Goal: Obtain resource: Obtain resource

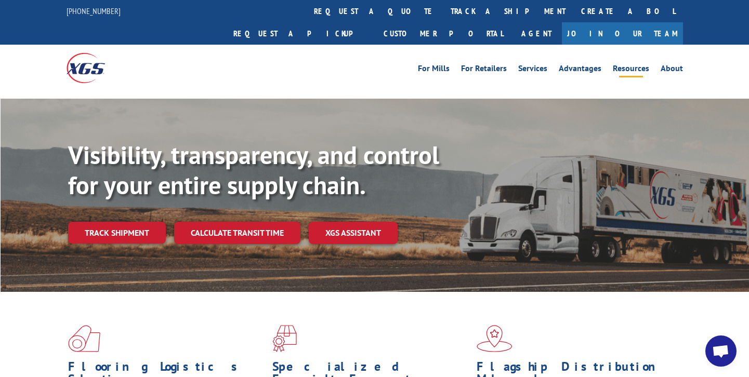
click at [623, 64] on link "Resources" at bounding box center [631, 69] width 36 height 11
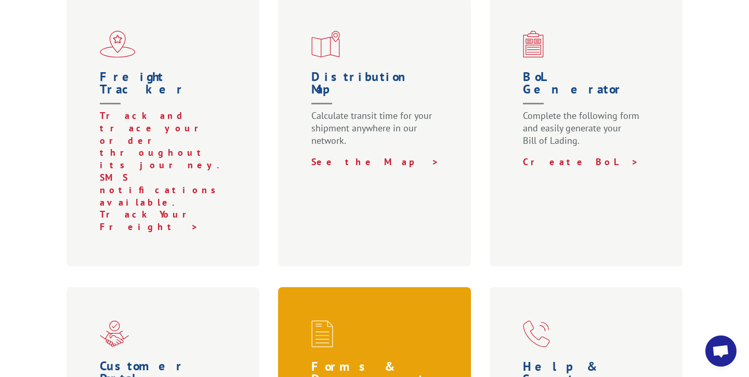
scroll to position [416, 0]
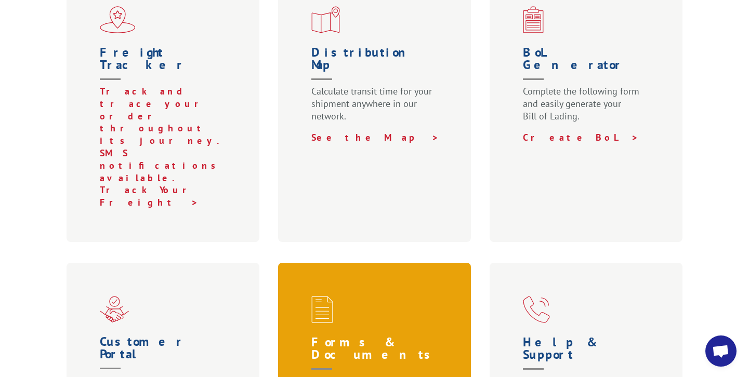
click at [399, 336] on h1 "Forms & Documents" at bounding box center [376, 355] width 131 height 39
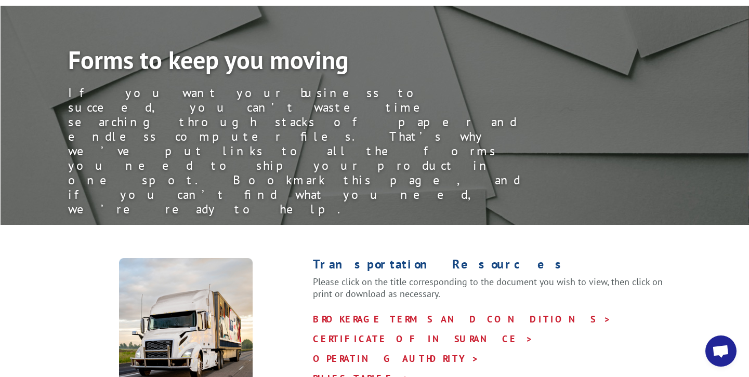
scroll to position [104, 0]
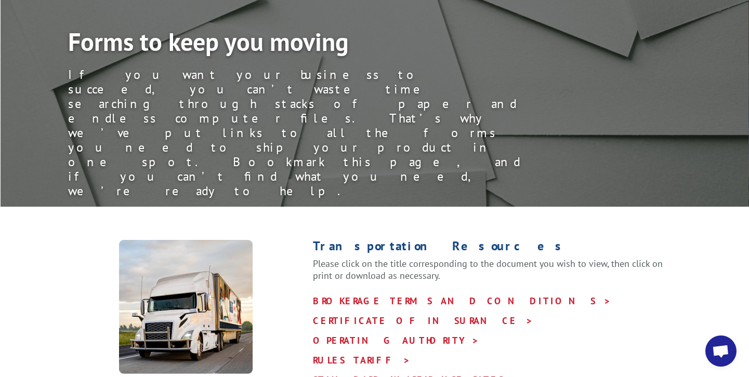
click at [370, 292] on p "BROKERAGE TERMS AND CONDITIONS > CERTIFICATE OF INSURANCE > OPERATING AUTHORITY…" at bounding box center [498, 341] width 370 height 99
click at [362, 355] on link "RULES TARIFF >" at bounding box center [362, 361] width 98 height 12
